Goal: Task Accomplishment & Management: Use online tool/utility

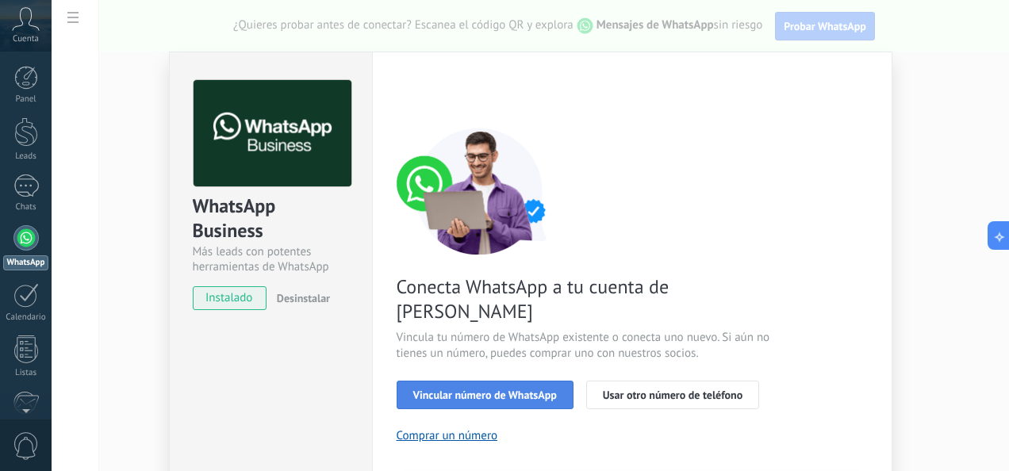
click at [429, 381] on button "Vincular número de WhatsApp" at bounding box center [485, 395] width 177 height 29
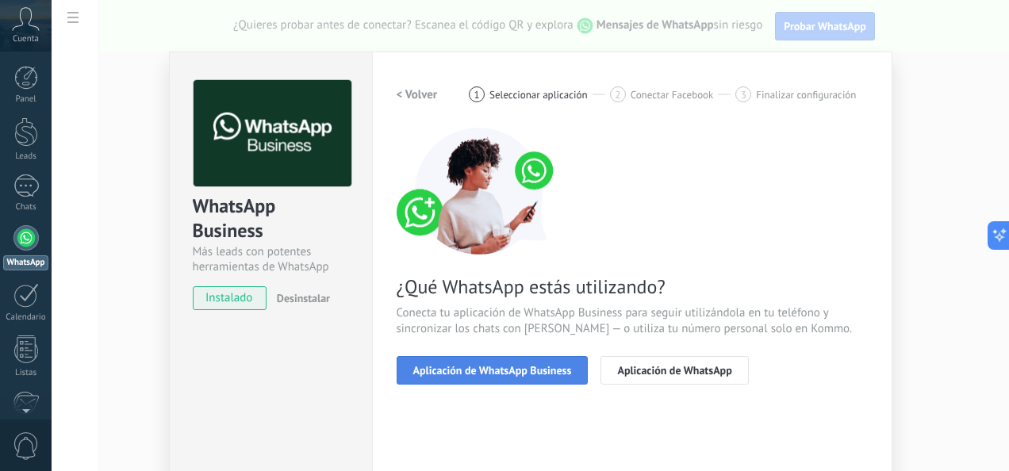
click at [471, 373] on span "Aplicación de WhatsApp Business" at bounding box center [492, 370] width 159 height 11
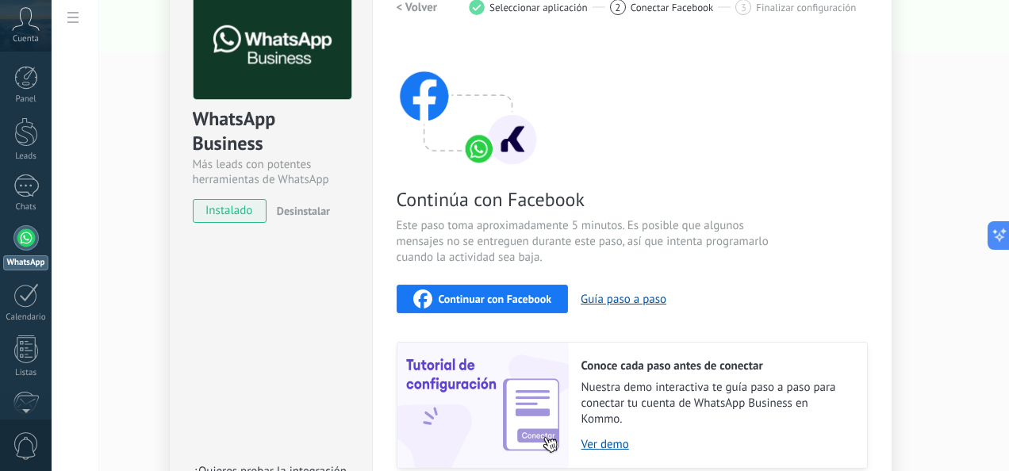
scroll to position [56, 0]
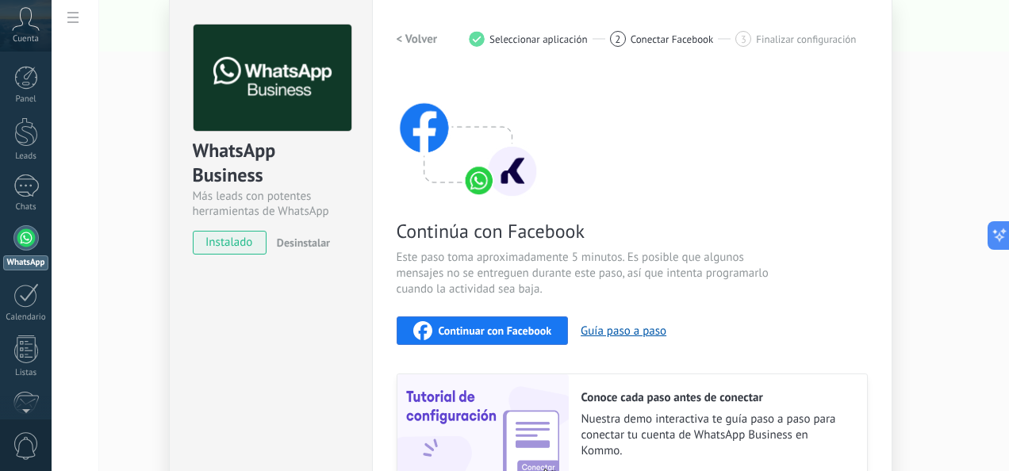
click at [235, 240] on span "instalado" at bounding box center [230, 243] width 72 height 24
click at [474, 184] on img at bounding box center [468, 135] width 143 height 127
click at [519, 325] on span "Continuar con Facebook" at bounding box center [495, 330] width 113 height 11
click at [27, 225] on div at bounding box center [25, 237] width 25 height 25
click at [402, 42] on h2 "< Volver" at bounding box center [417, 39] width 41 height 15
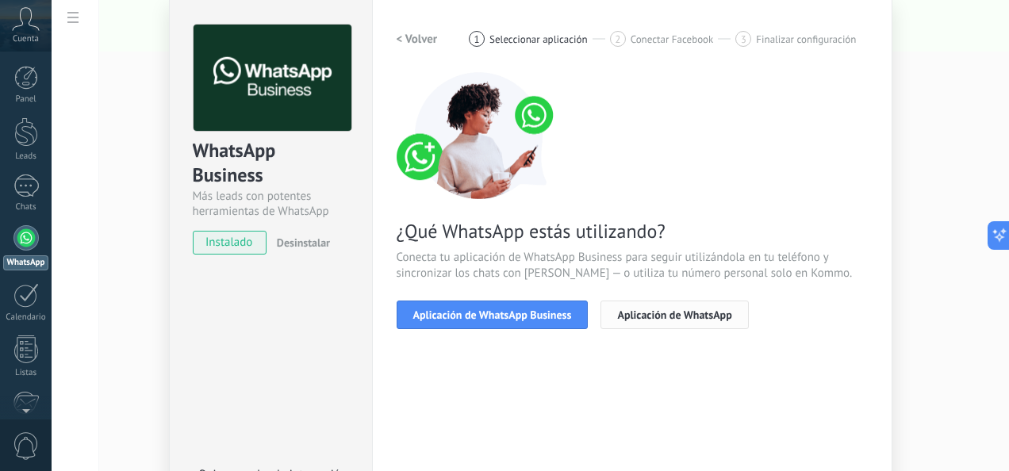
click at [633, 312] on span "Aplicación de WhatsApp" at bounding box center [674, 314] width 114 height 11
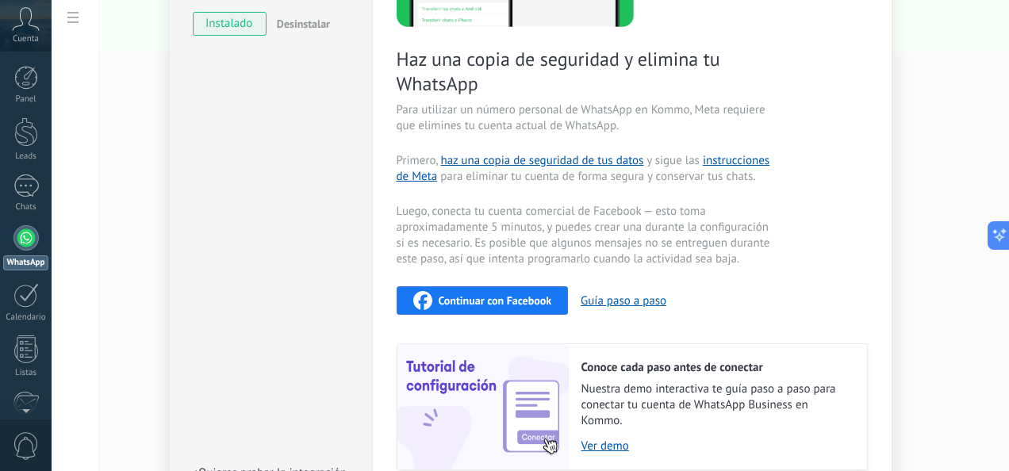
scroll to position [403, 0]
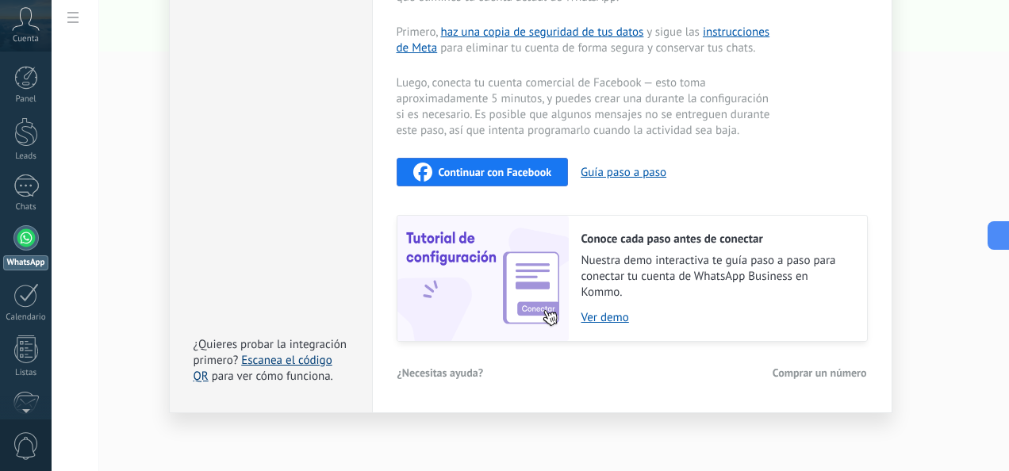
click at [288, 359] on link "Escanea el código QR" at bounding box center [263, 368] width 139 height 31
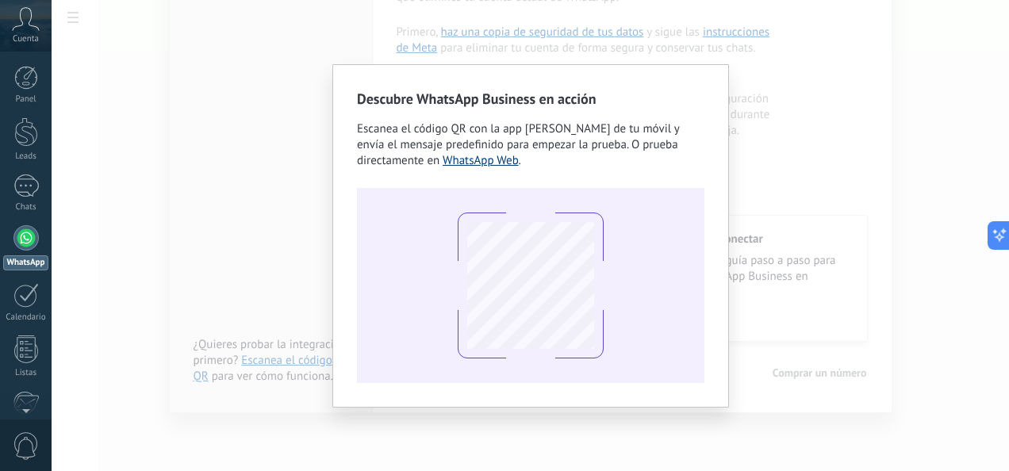
click at [443, 154] on link "WhatsApp Web" at bounding box center [481, 160] width 76 height 15
click at [738, 282] on div "Descubre WhatsApp Business en acción Escanea el código QR con la app de cámara …" at bounding box center [530, 235] width 957 height 471
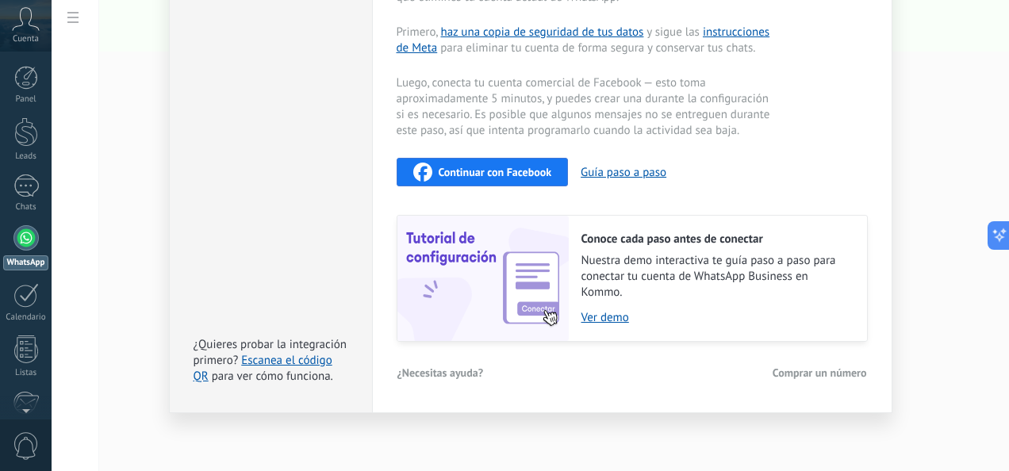
click at [907, 165] on div "WhatsApp Business Más leads con potentes herramientas de WhatsApp instalado Des…" at bounding box center [530, 235] width 957 height 471
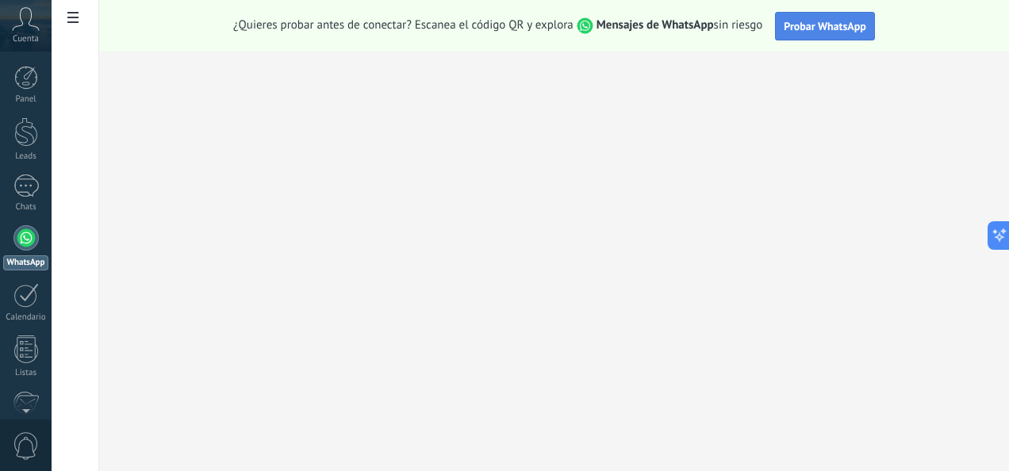
click at [842, 28] on span "Probar WhatsApp" at bounding box center [825, 26] width 82 height 14
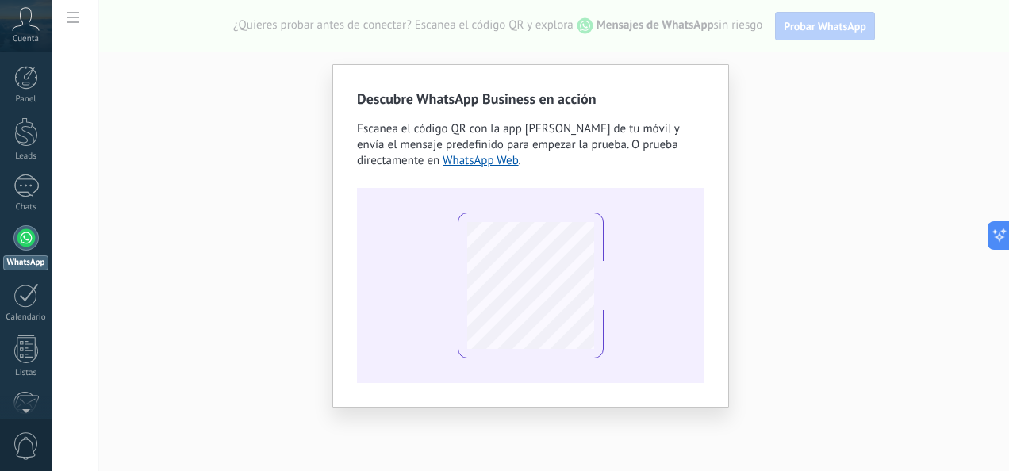
click at [763, 208] on div "Descubre WhatsApp Business en acción Escanea el código QR con la app de cámara …" at bounding box center [530, 235] width 957 height 471
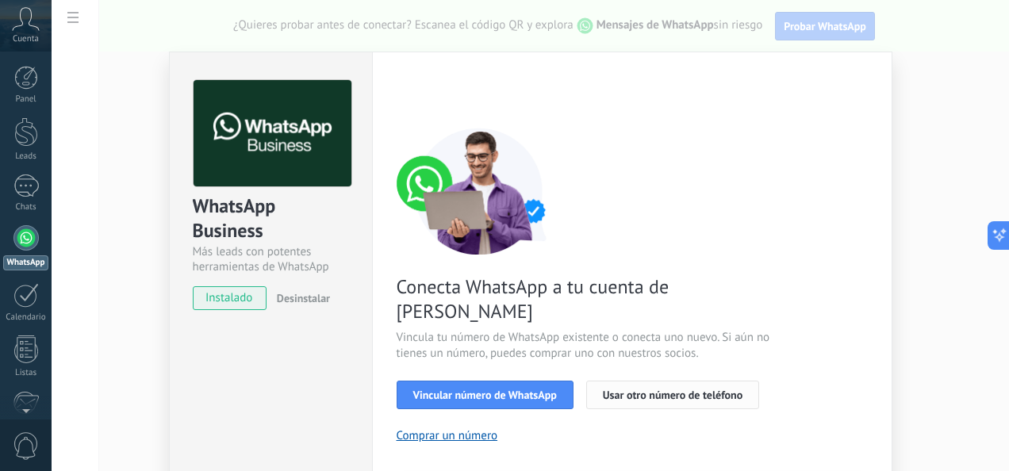
click at [658, 389] on span "Usar otro número de teléfono" at bounding box center [673, 394] width 140 height 11
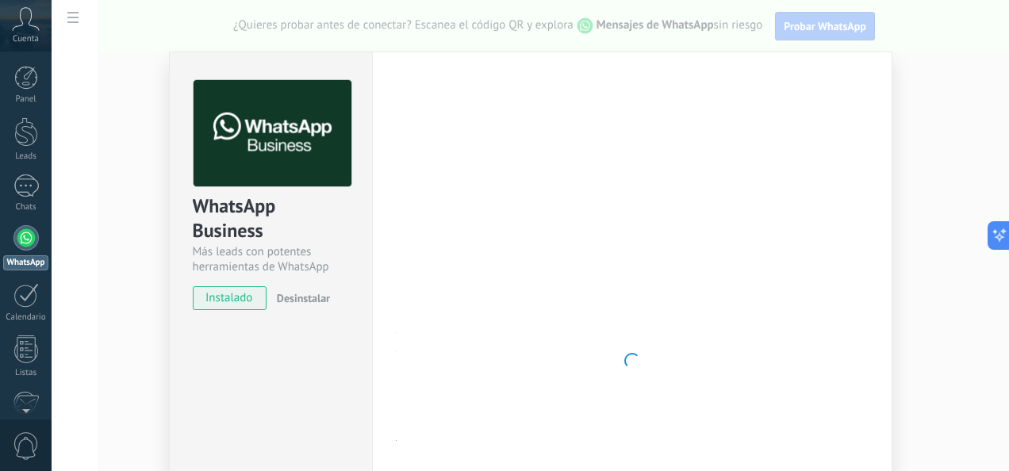
click at [73, 7] on div "WhatsApp Business Más leads con potentes herramientas de WhatsApp instalado Des…" at bounding box center [530, 235] width 957 height 471
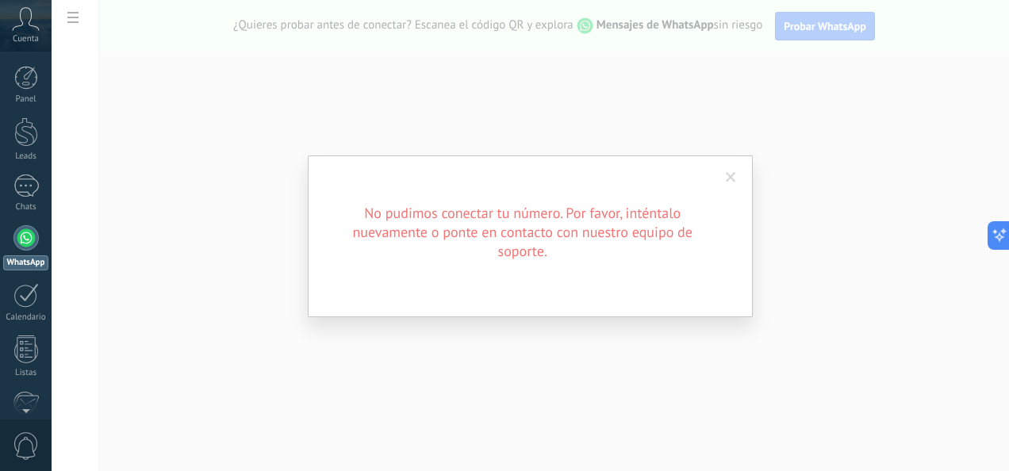
click at [738, 176] on span at bounding box center [731, 177] width 26 height 27
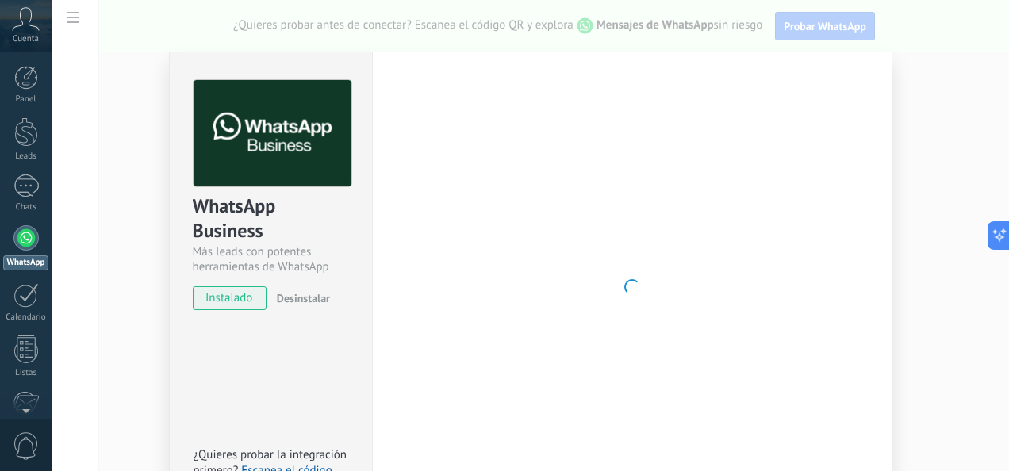
click at [63, 21] on div "WhatsApp Business Más leads con potentes herramientas de WhatsApp instalado Des…" at bounding box center [530, 235] width 957 height 471
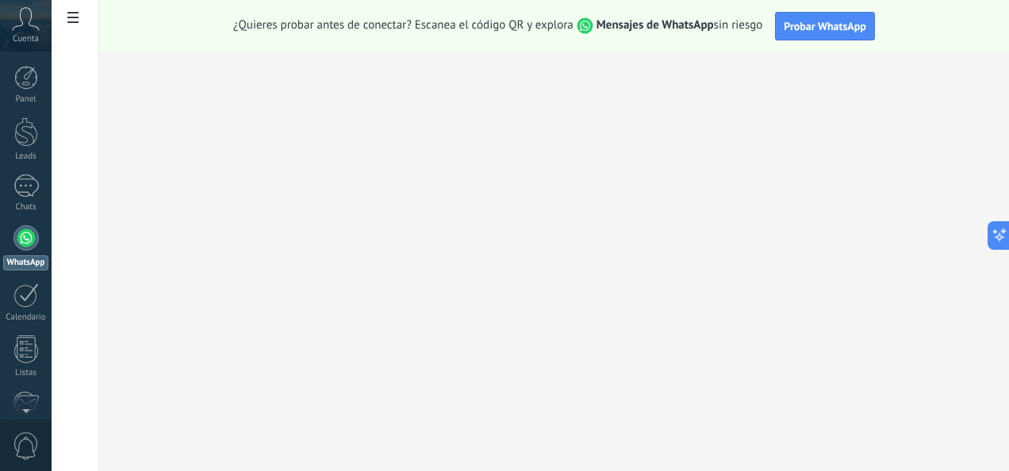
click at [23, 243] on div at bounding box center [25, 237] width 25 height 25
click at [68, 13] on use at bounding box center [72, 17] width 11 height 11
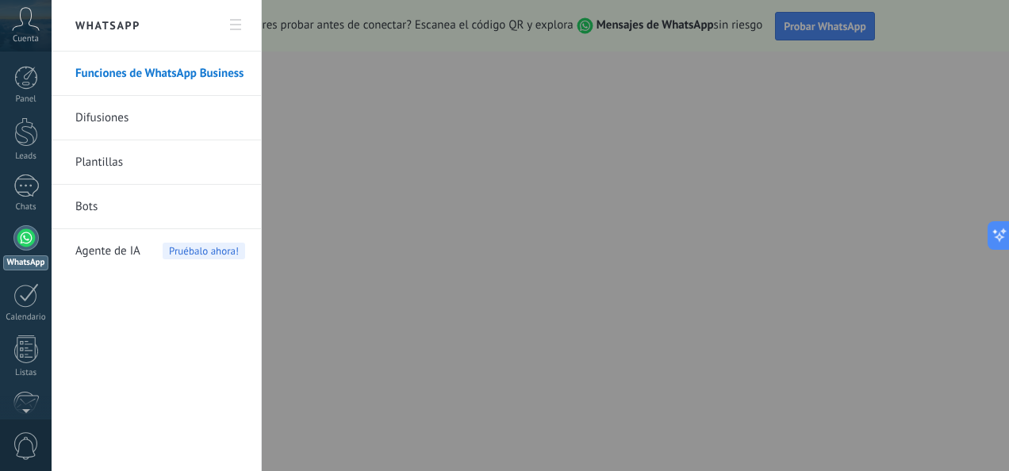
click at [148, 81] on link "Funciones de WhatsApp Business" at bounding box center [160, 74] width 170 height 44
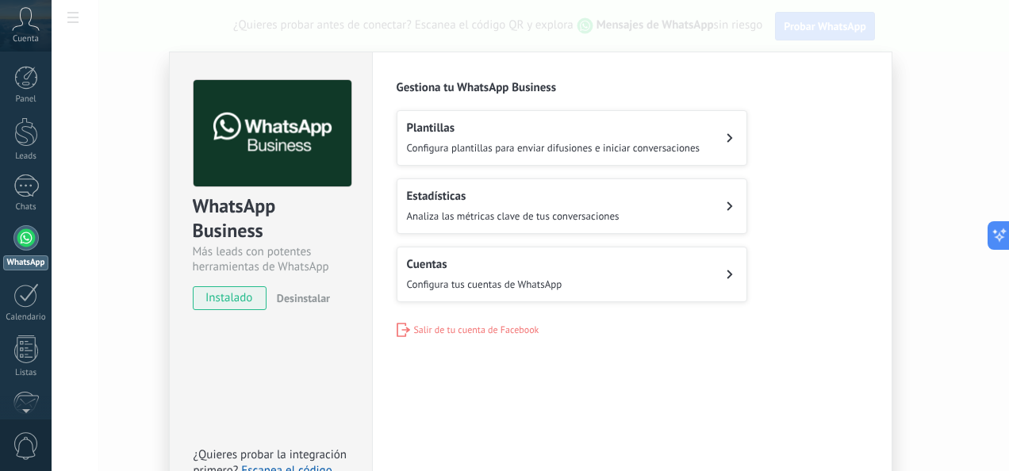
click at [581, 266] on button "Cuentas Configura tus cuentas de WhatsApp" at bounding box center [572, 275] width 351 height 56
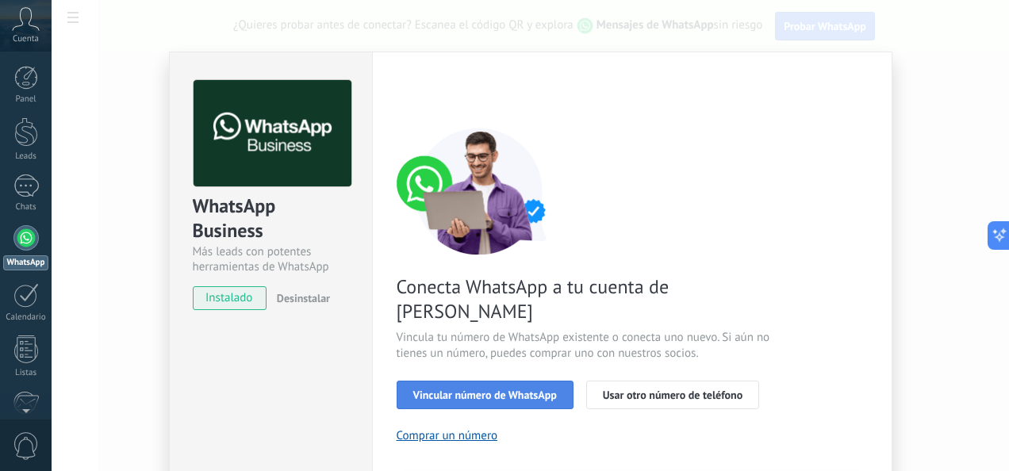
click at [527, 389] on span "Vincular número de WhatsApp" at bounding box center [485, 394] width 144 height 11
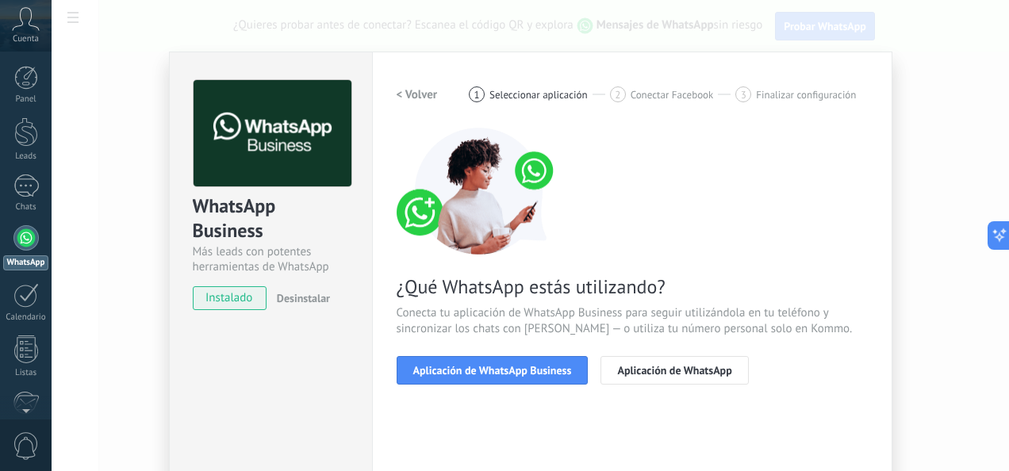
click at [527, 370] on span "Aplicación de WhatsApp Business" at bounding box center [492, 370] width 159 height 11
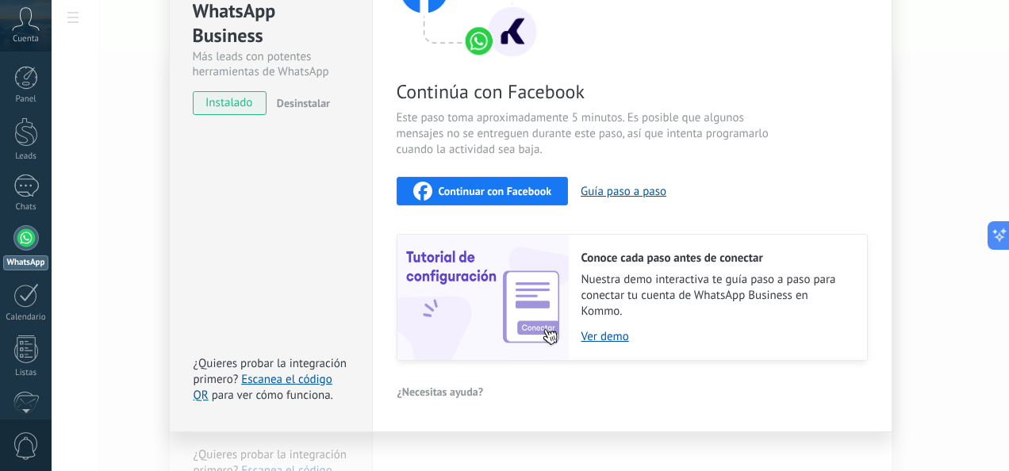
scroll to position [214, 0]
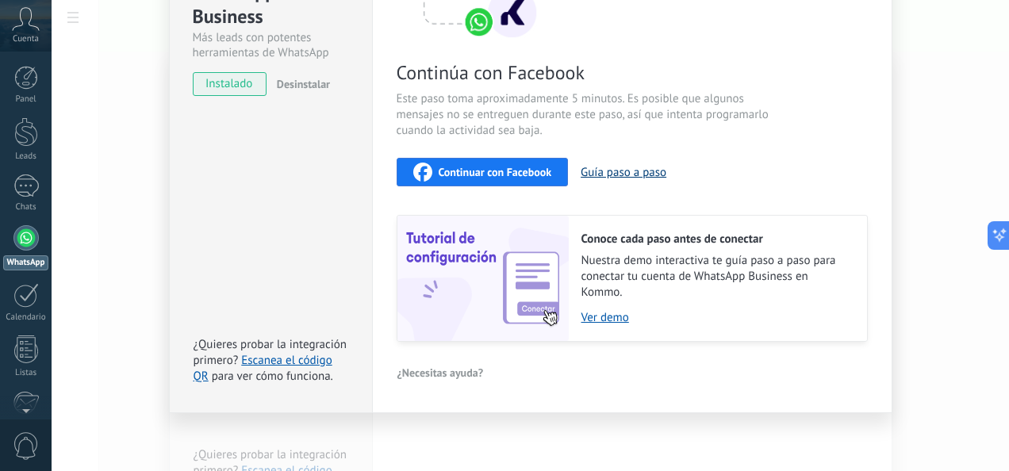
click at [611, 173] on button "Guía paso a paso" at bounding box center [624, 172] width 86 height 15
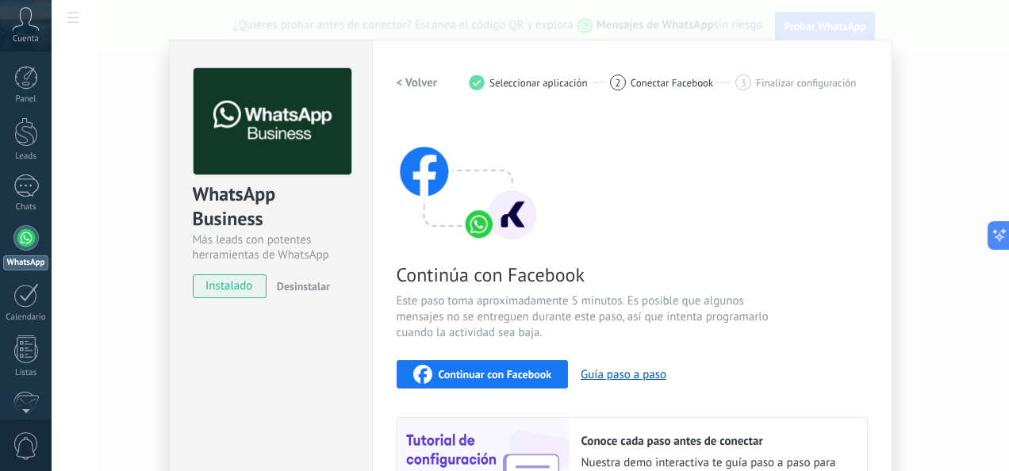
scroll to position [0, 0]
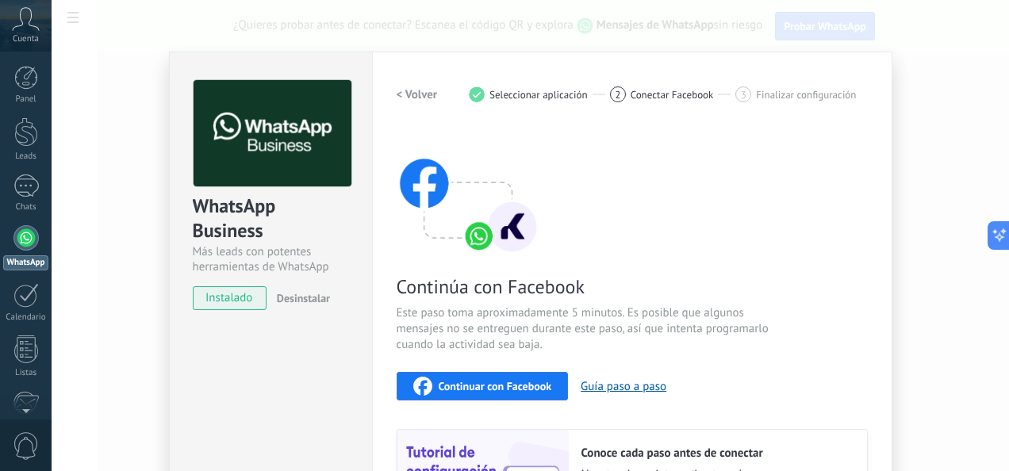
click at [472, 385] on span "Continuar con Facebook" at bounding box center [495, 386] width 113 height 11
click at [245, 297] on span "instalado" at bounding box center [230, 298] width 72 height 24
click at [17, 194] on div at bounding box center [25, 185] width 25 height 23
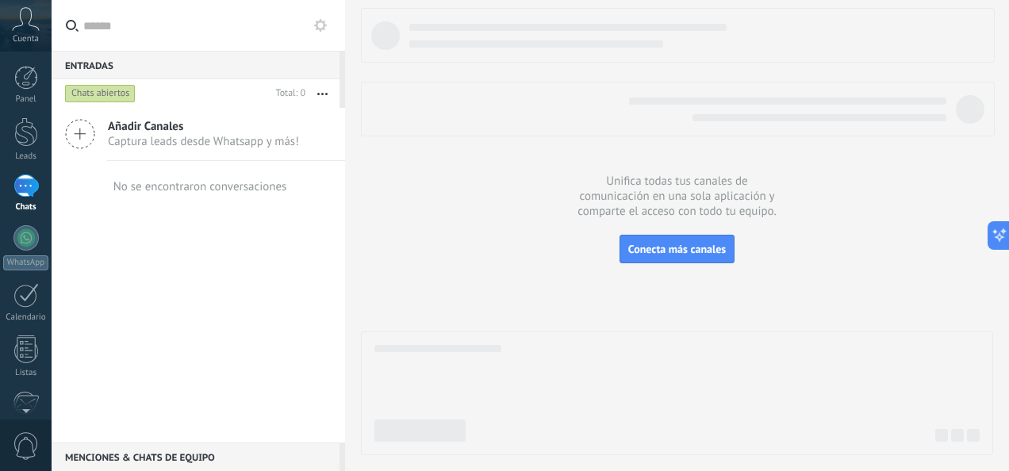
click at [78, 127] on icon at bounding box center [80, 134] width 30 height 30
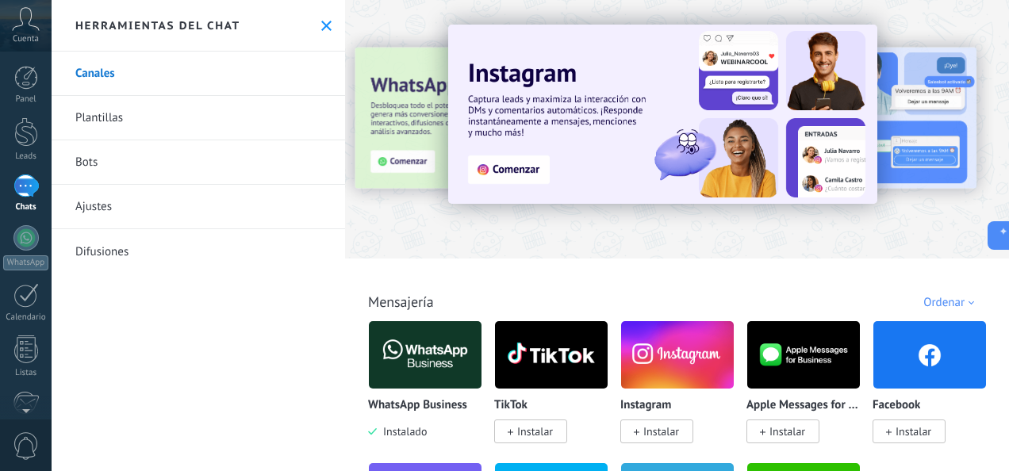
click at [328, 27] on div "Herramientas del chat" at bounding box center [198, 26] width 293 height 52
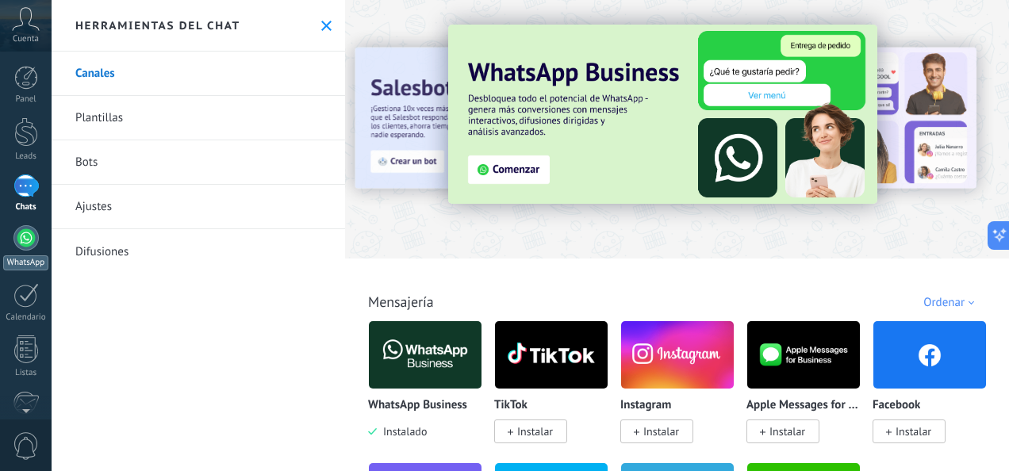
click at [30, 240] on div at bounding box center [25, 237] width 25 height 25
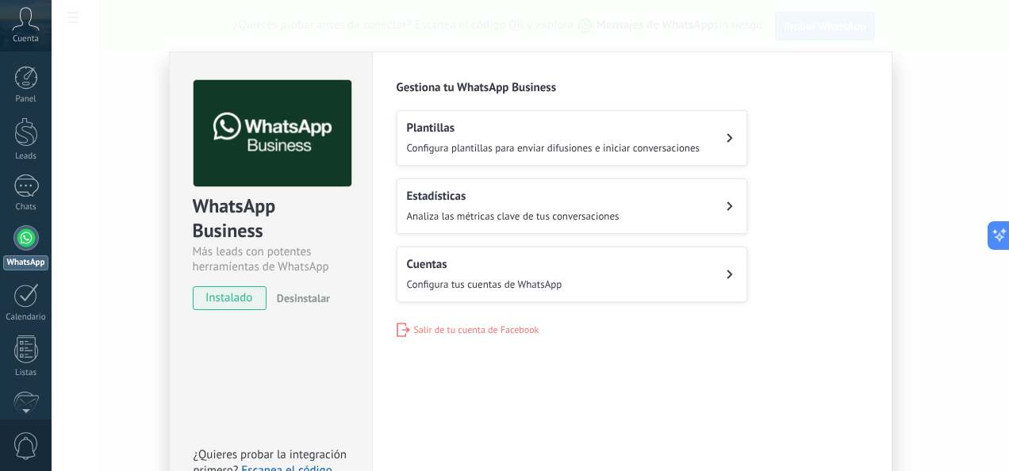
click at [727, 276] on icon at bounding box center [730, 275] width 6 height 10
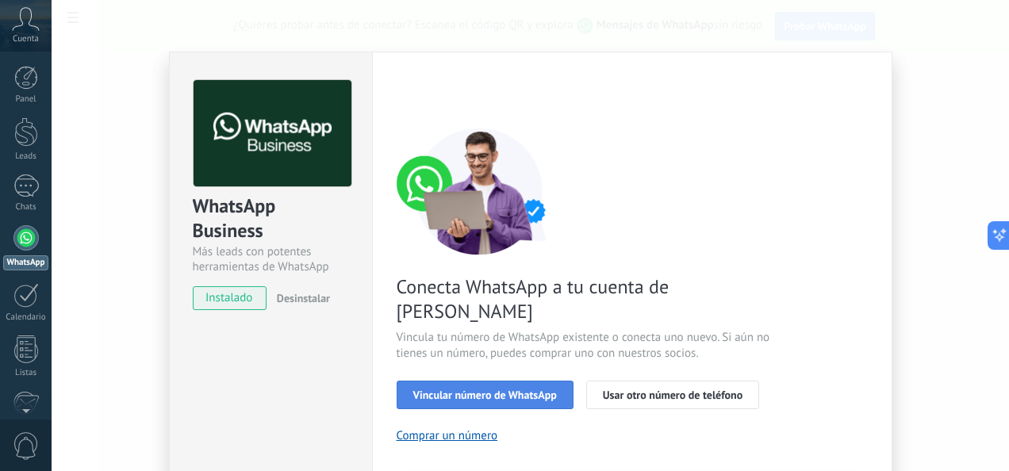
click at [521, 389] on span "Vincular número de WhatsApp" at bounding box center [485, 394] width 144 height 11
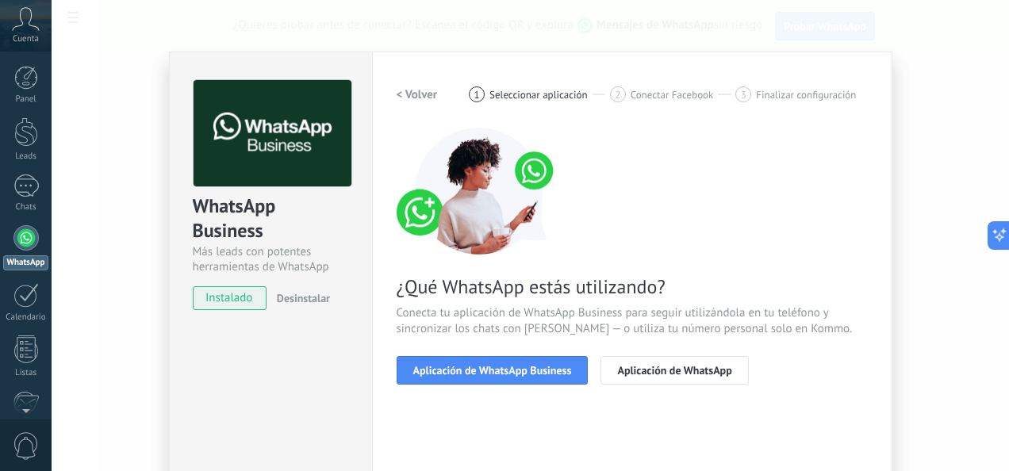
click at [521, 371] on span "Aplicación de WhatsApp Business" at bounding box center [492, 370] width 159 height 11
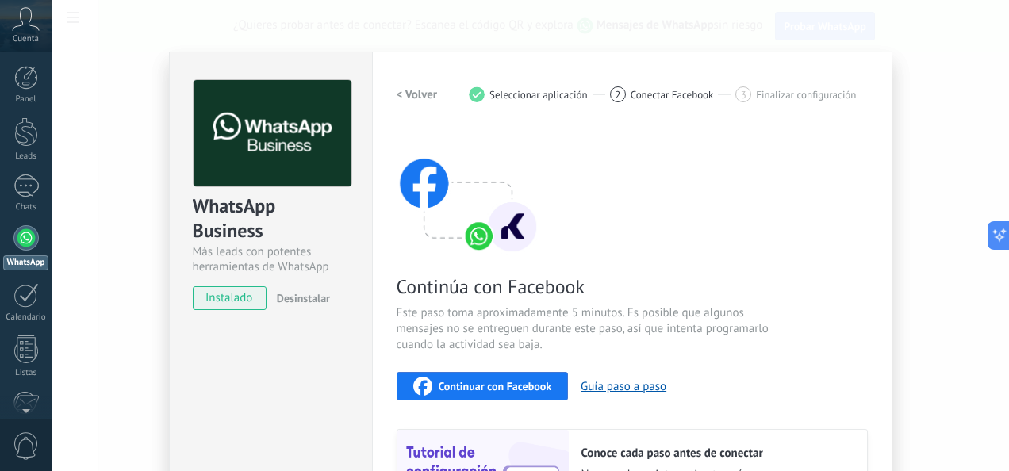
click at [234, 295] on span "instalado" at bounding box center [230, 298] width 72 height 24
click at [401, 95] on h2 "< Volver" at bounding box center [417, 94] width 41 height 15
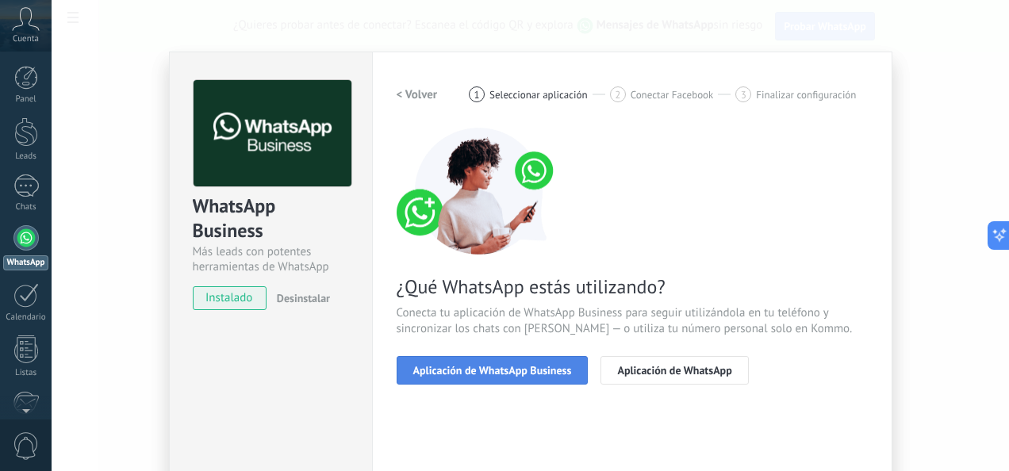
click at [514, 379] on button "Aplicación de WhatsApp Business" at bounding box center [493, 370] width 192 height 29
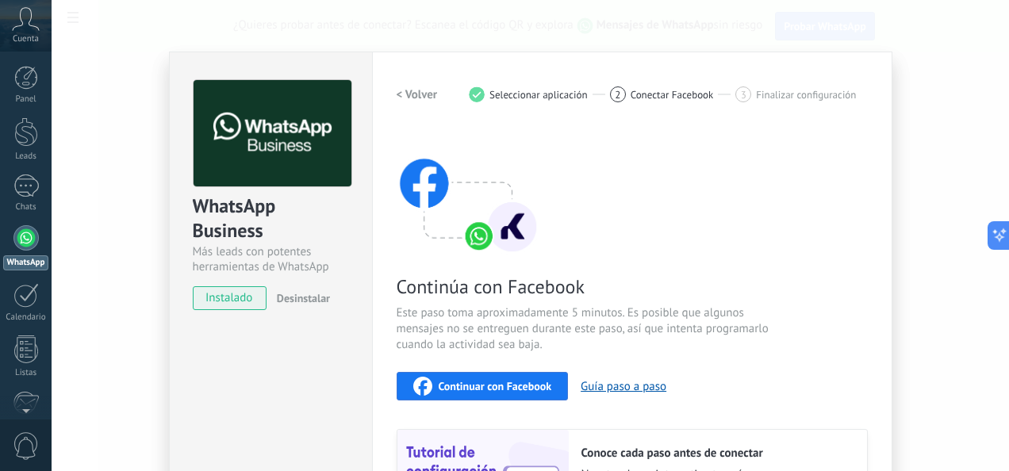
click at [397, 89] on h2 "< Volver" at bounding box center [417, 94] width 41 height 15
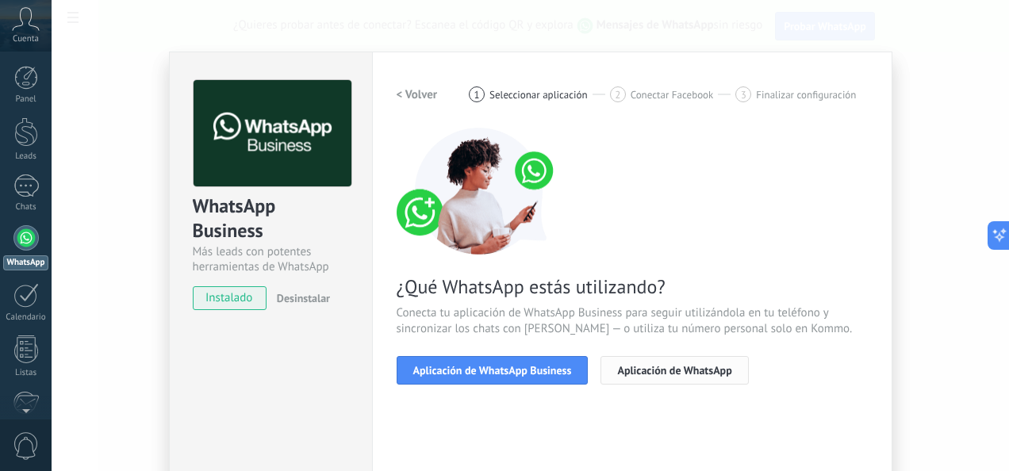
click at [646, 377] on button "Aplicación de WhatsApp" at bounding box center [674, 370] width 148 height 29
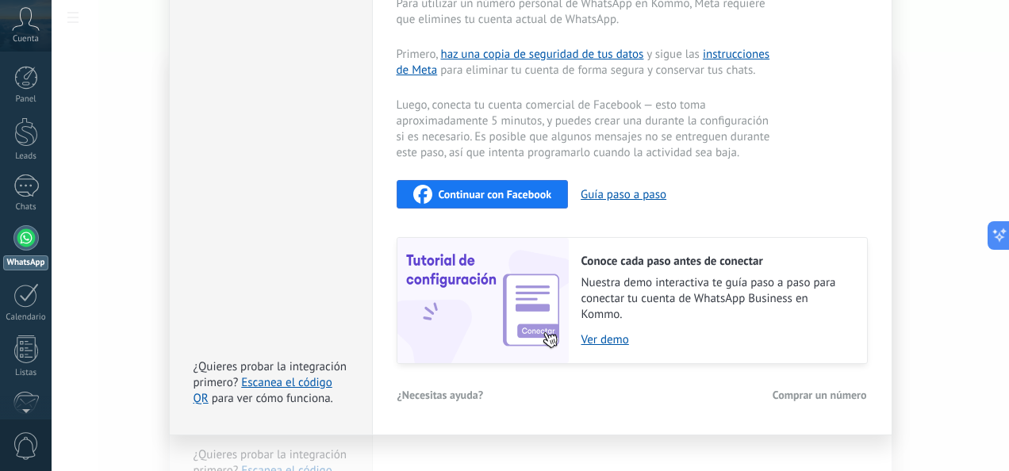
scroll to position [403, 0]
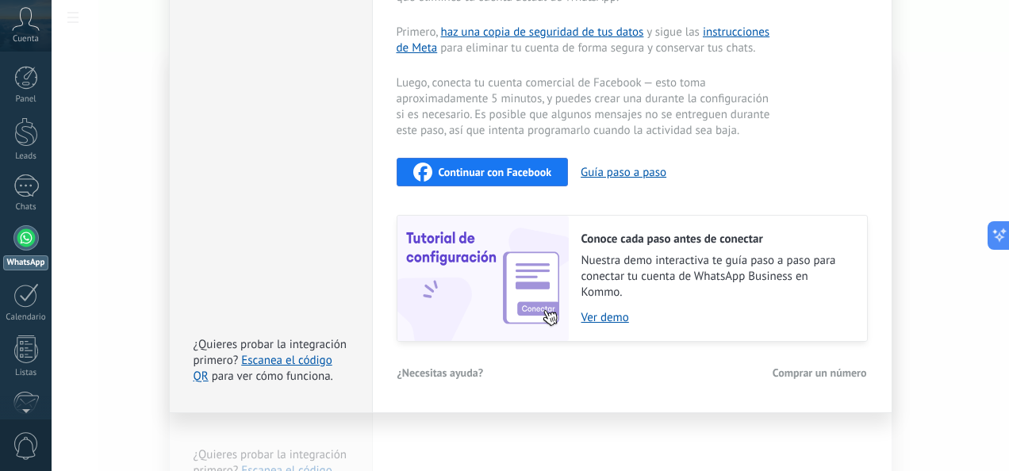
click at [612, 303] on div "Conoce cada paso antes de conectar Nuestra demo interactiva te guía paso a paso…" at bounding box center [718, 278] width 298 height 125
click at [608, 311] on link "Ver demo" at bounding box center [716, 317] width 270 height 15
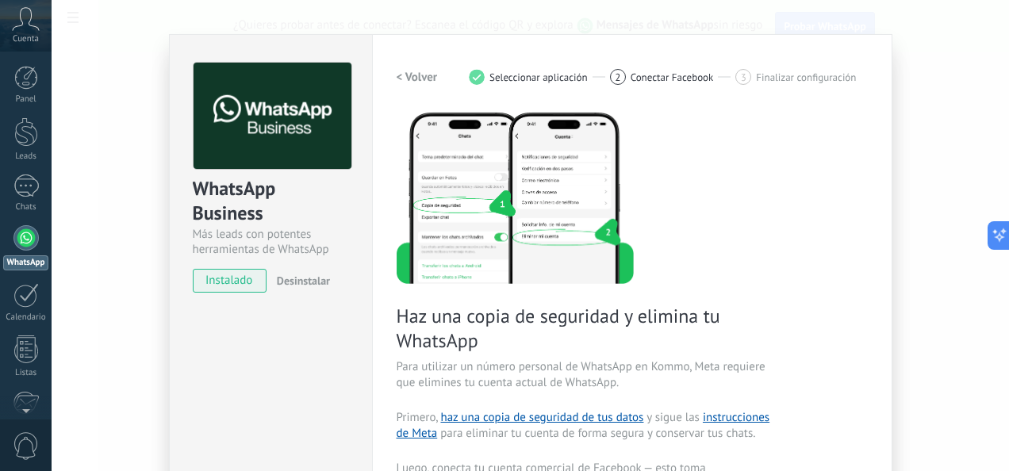
scroll to position [0, 0]
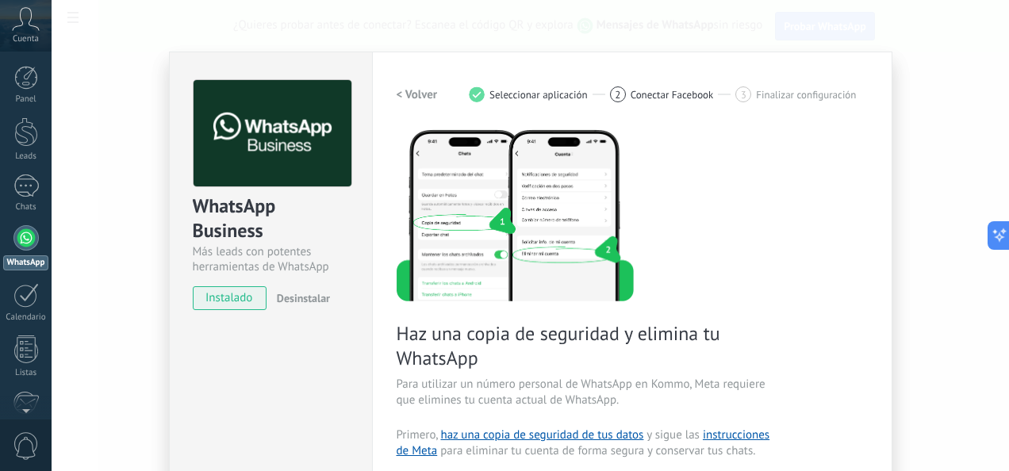
click at [25, 228] on div at bounding box center [25, 237] width 25 height 25
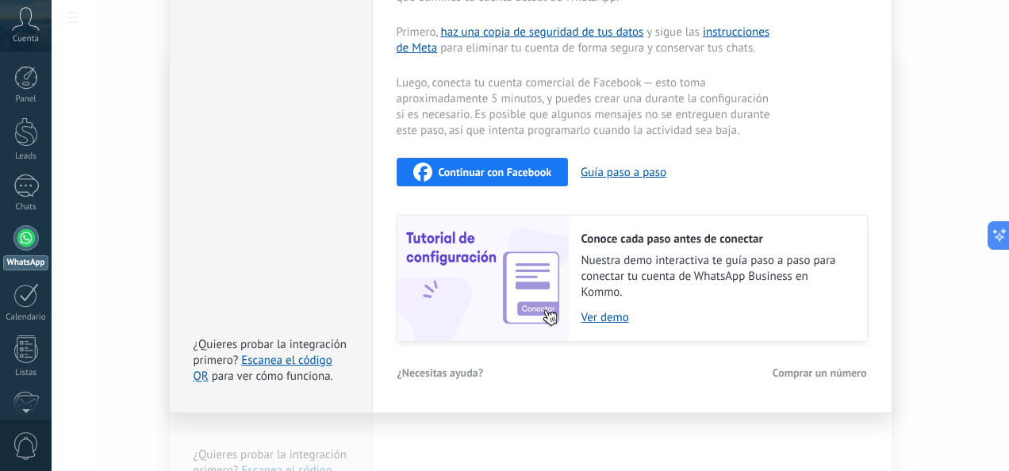
click at [501, 182] on button "Continuar con Facebook" at bounding box center [483, 172] width 172 height 29
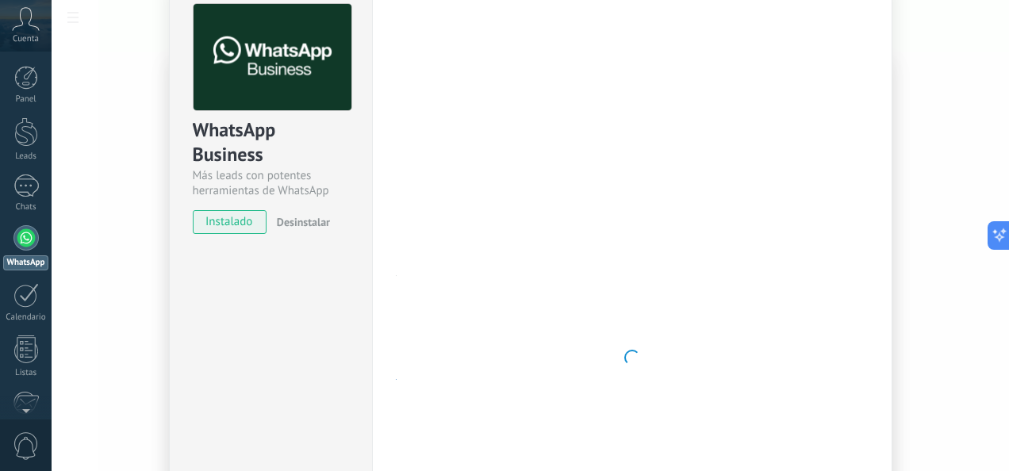
scroll to position [0, 0]
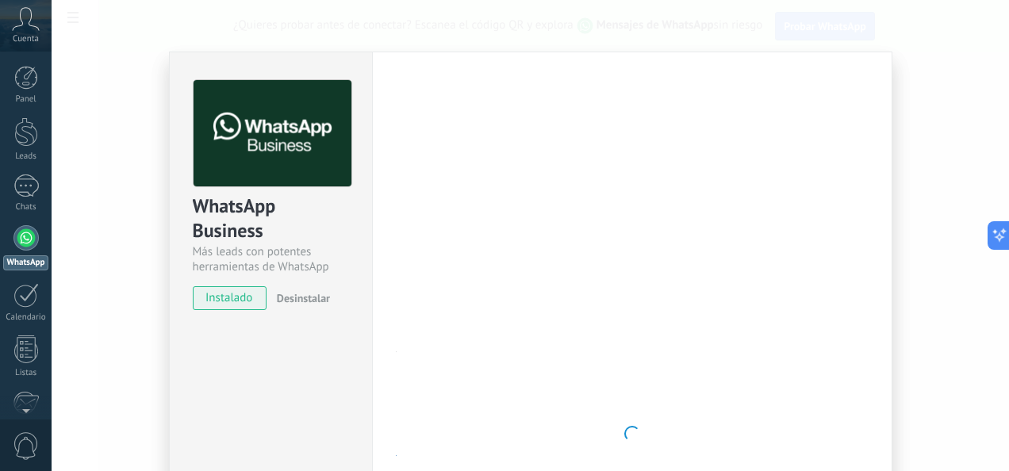
click at [19, 246] on div at bounding box center [25, 237] width 25 height 25
click at [32, 297] on div at bounding box center [25, 295] width 25 height 25
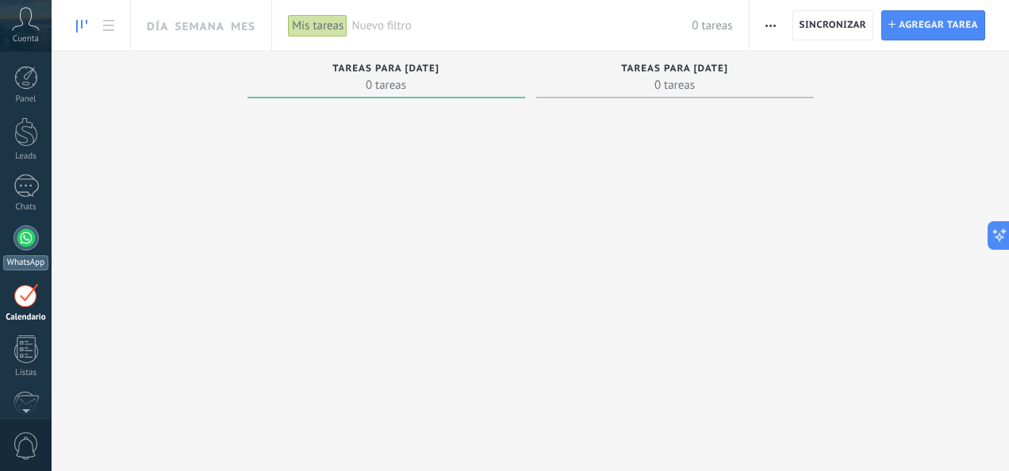
click at [19, 239] on div at bounding box center [25, 237] width 25 height 25
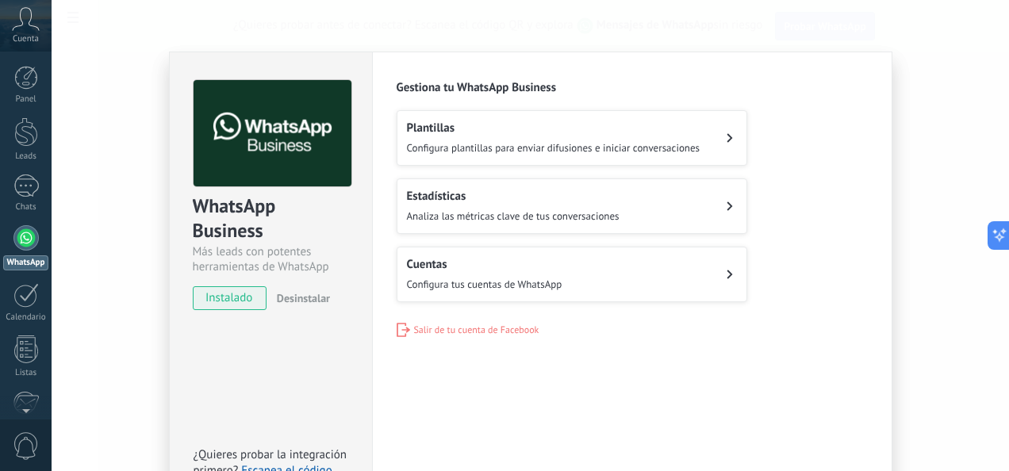
click at [731, 273] on button "Cuentas Configura tus cuentas de WhatsApp" at bounding box center [572, 275] width 351 height 56
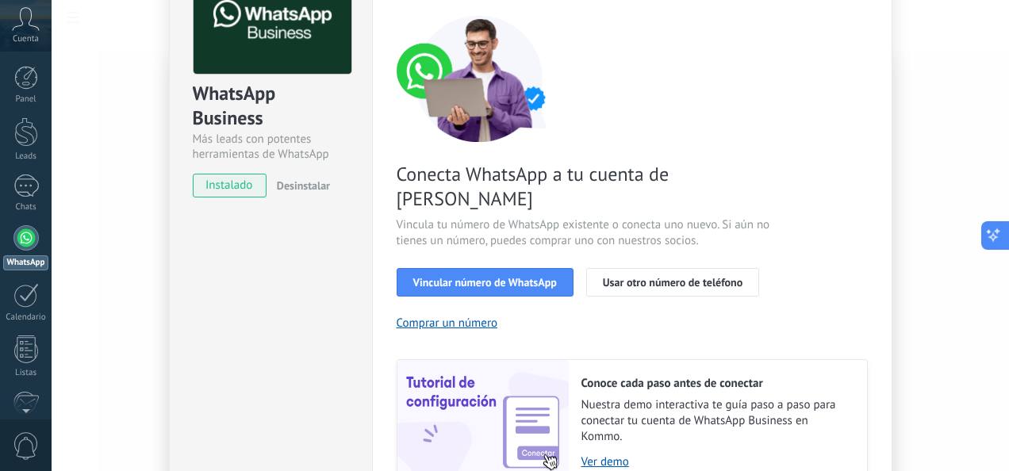
scroll to position [48, 0]
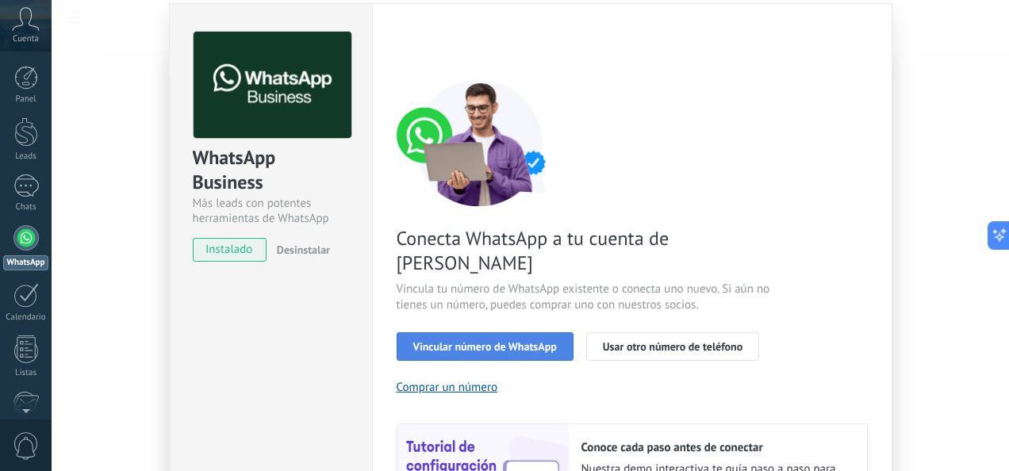
click at [428, 341] on span "Vincular número de WhatsApp" at bounding box center [485, 346] width 144 height 11
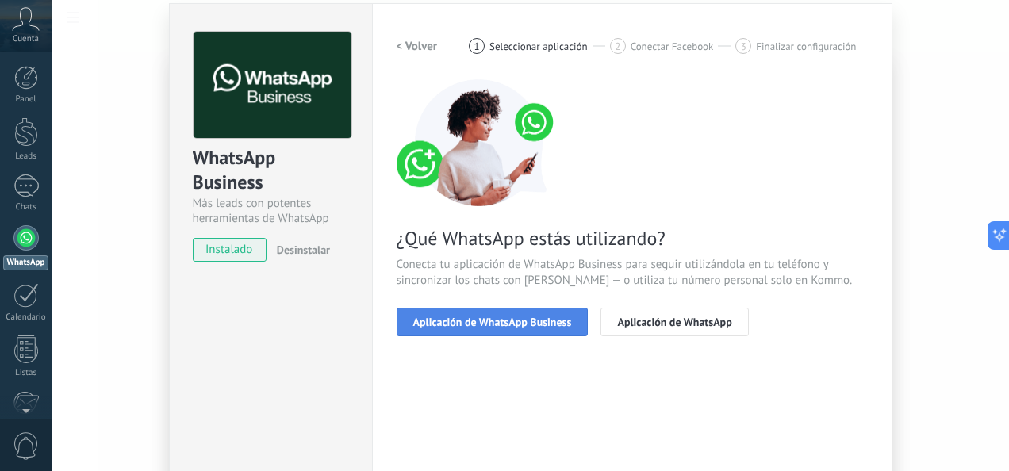
click at [554, 324] on span "Aplicación de WhatsApp Business" at bounding box center [492, 321] width 159 height 11
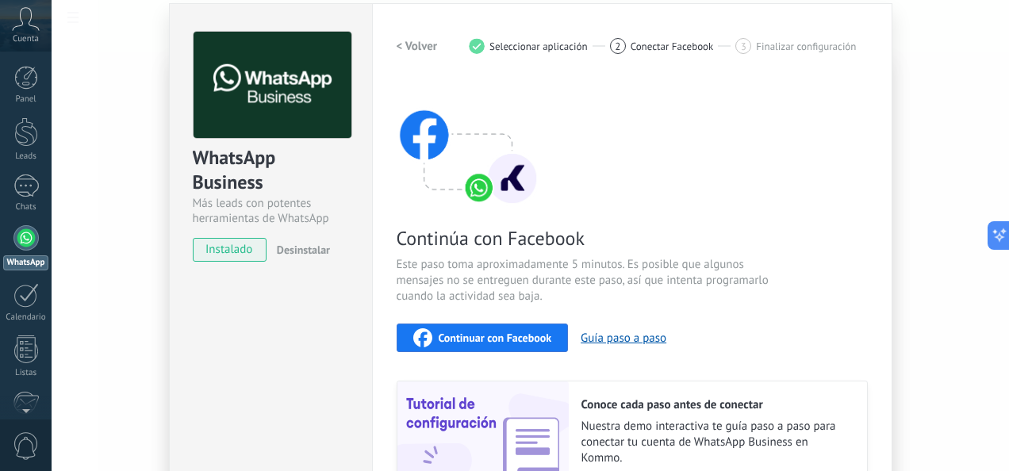
click at [516, 339] on span "Continuar con Facebook" at bounding box center [495, 337] width 113 height 11
